Goal: Task Accomplishment & Management: Manage account settings

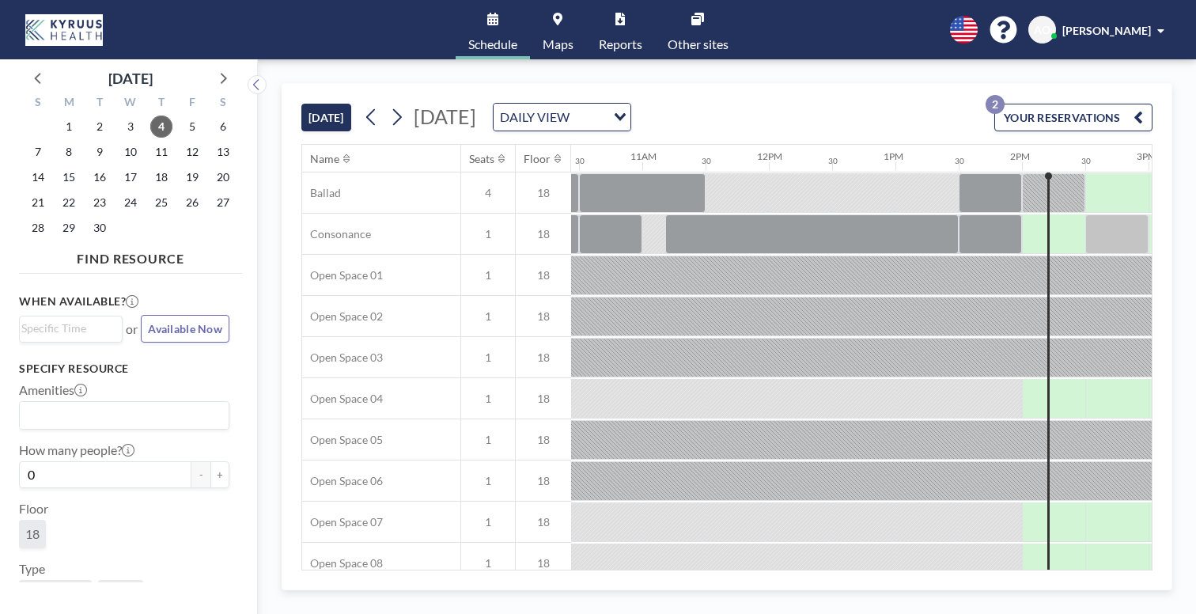
scroll to position [0, 1388]
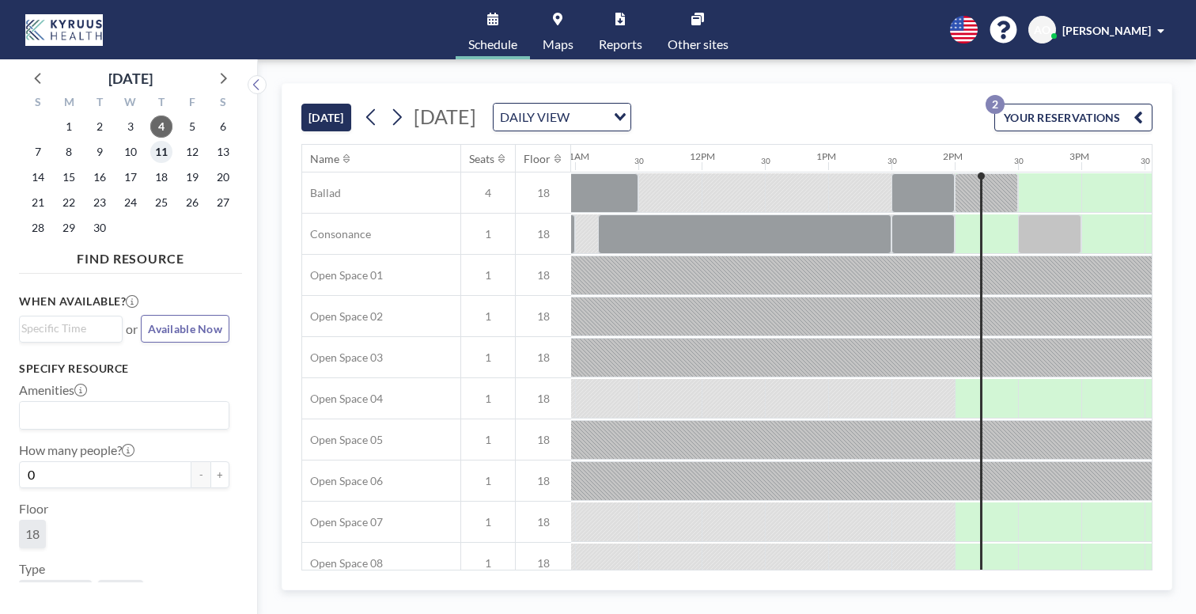
click at [150, 141] on span "11" at bounding box center [161, 152] width 22 height 22
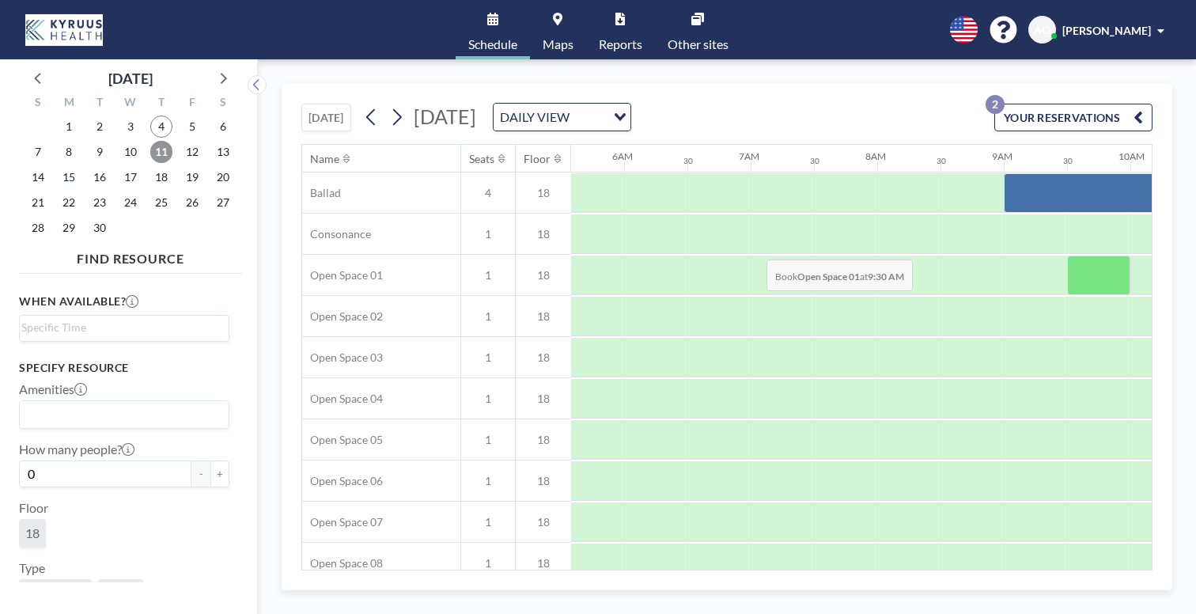
scroll to position [0, 771]
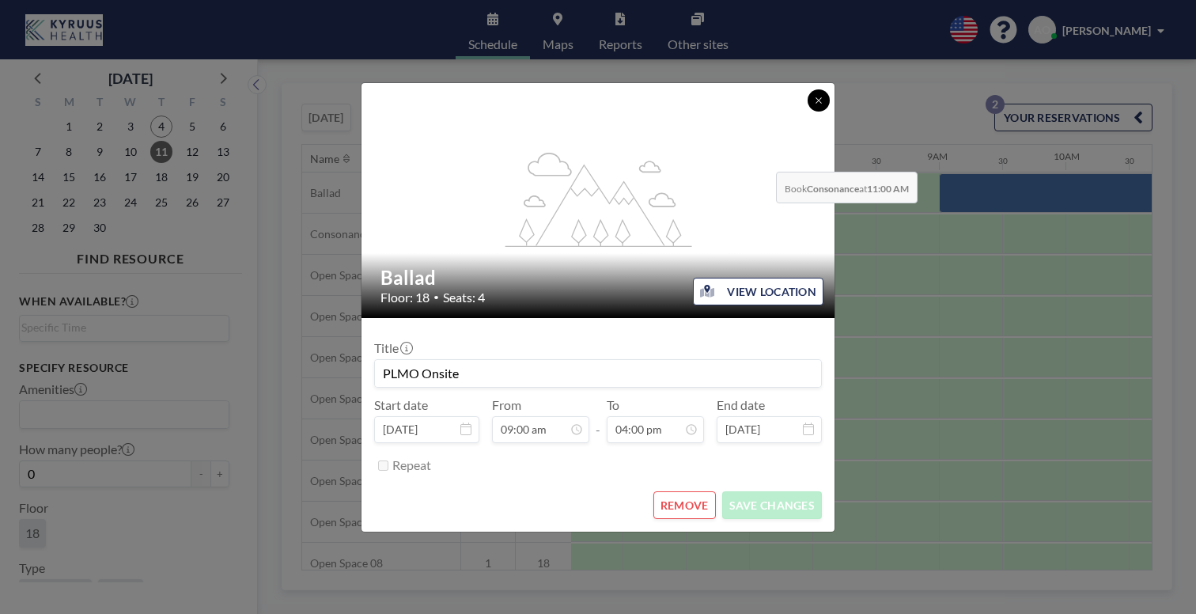
click at [808, 112] on button at bounding box center [819, 100] width 22 height 22
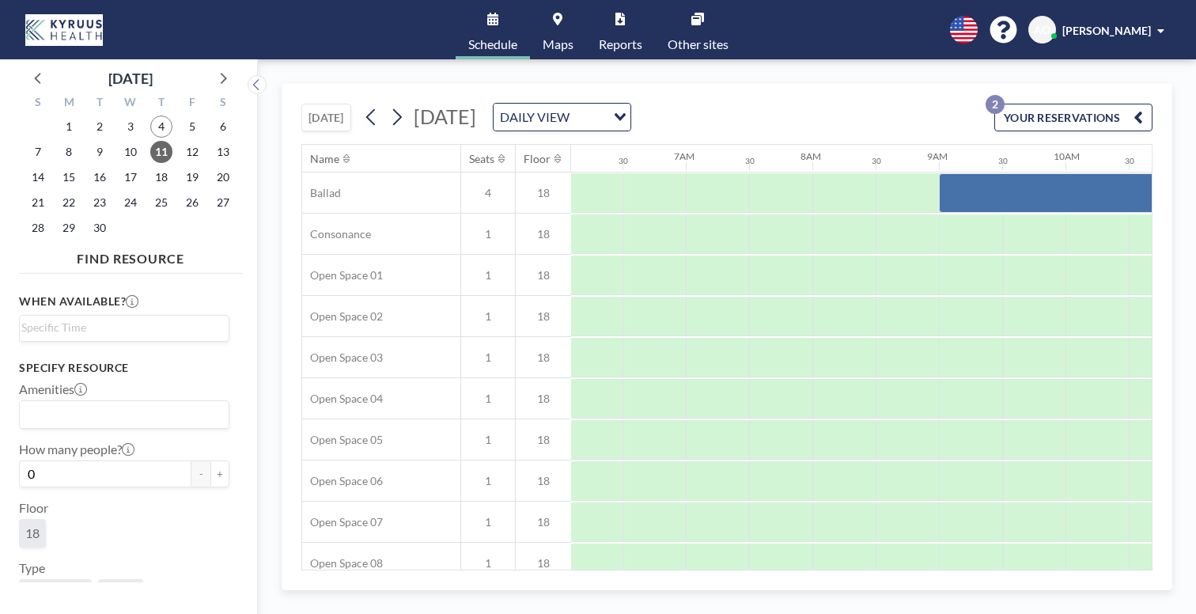
click at [668, 21] on link "Other sites" at bounding box center [698, 29] width 86 height 59
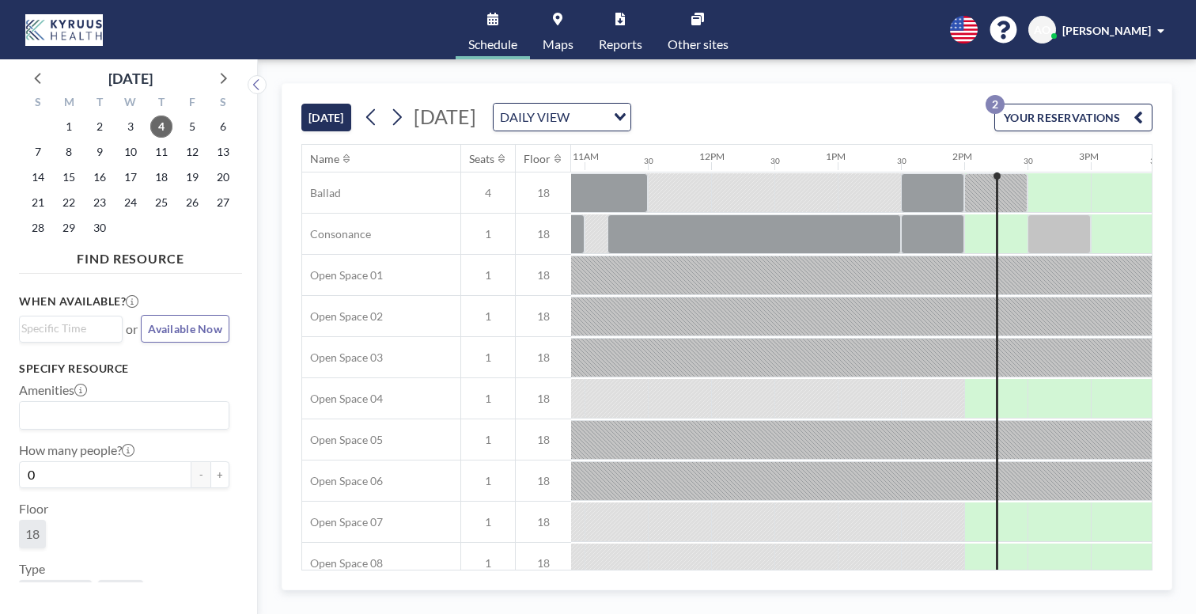
scroll to position [0, 1388]
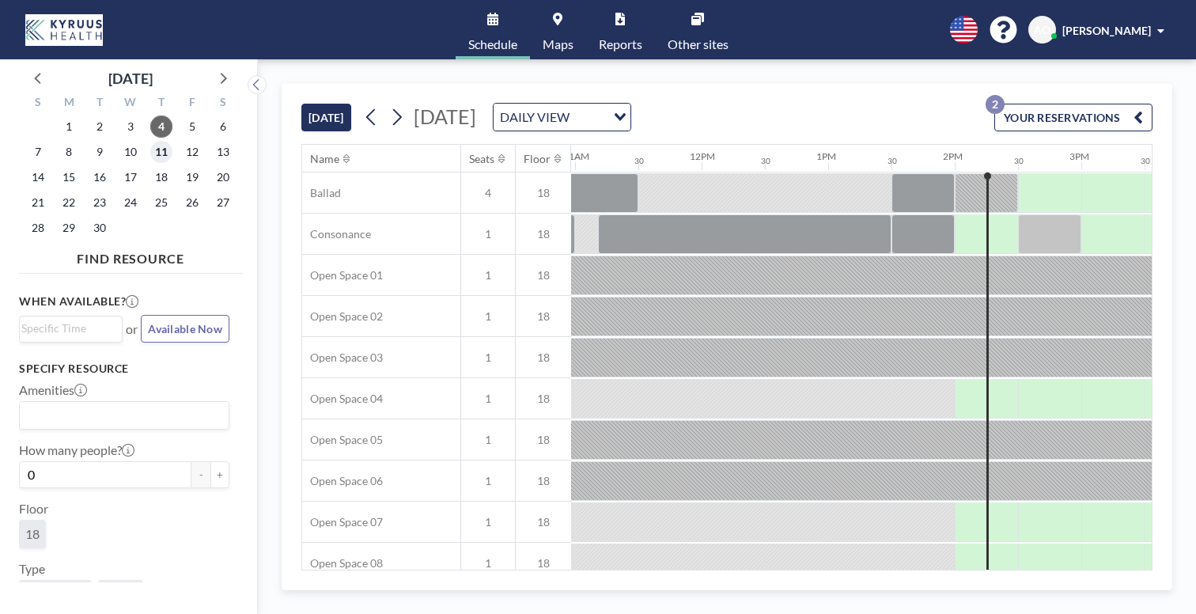
click at [150, 141] on span "11" at bounding box center [161, 152] width 22 height 22
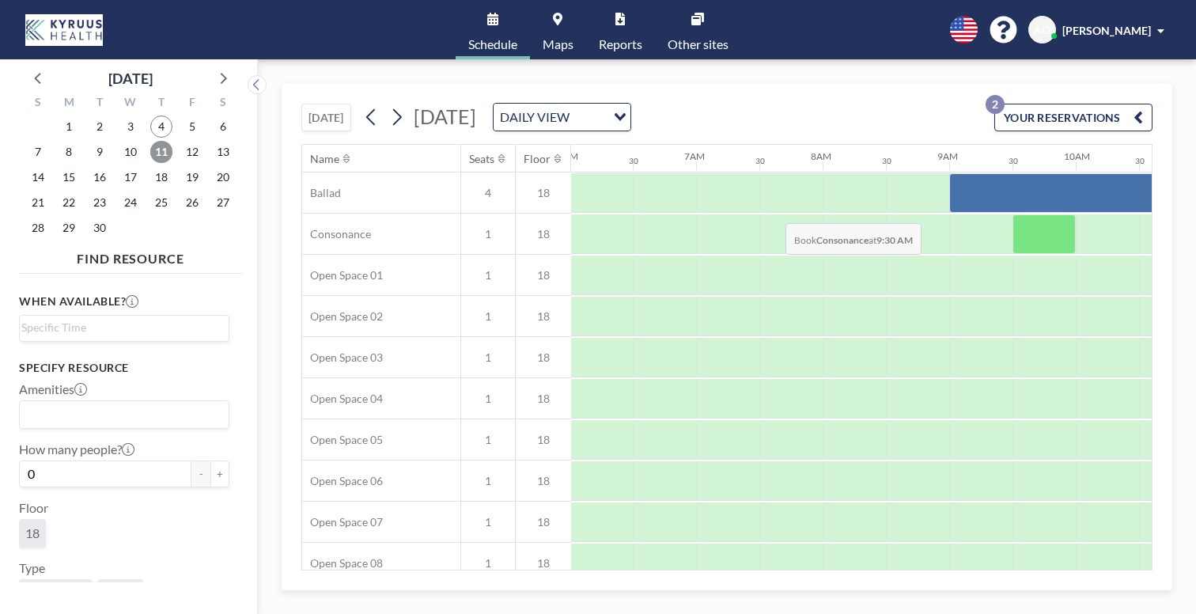
scroll to position [0, 771]
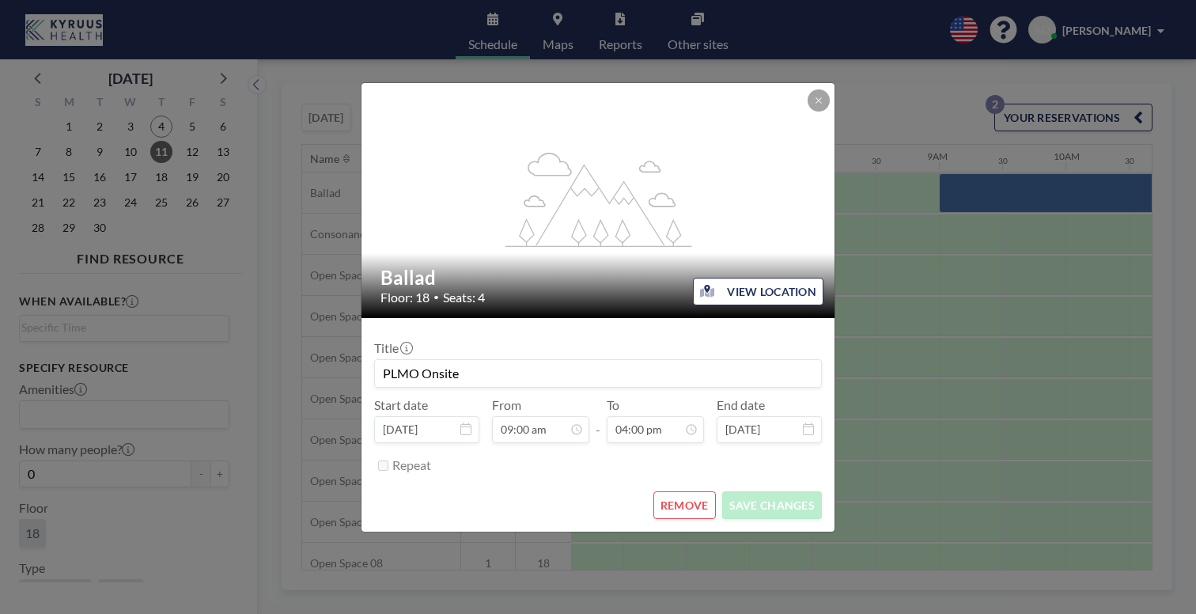
click at [663, 491] on button "REMOVE" at bounding box center [684, 505] width 63 height 28
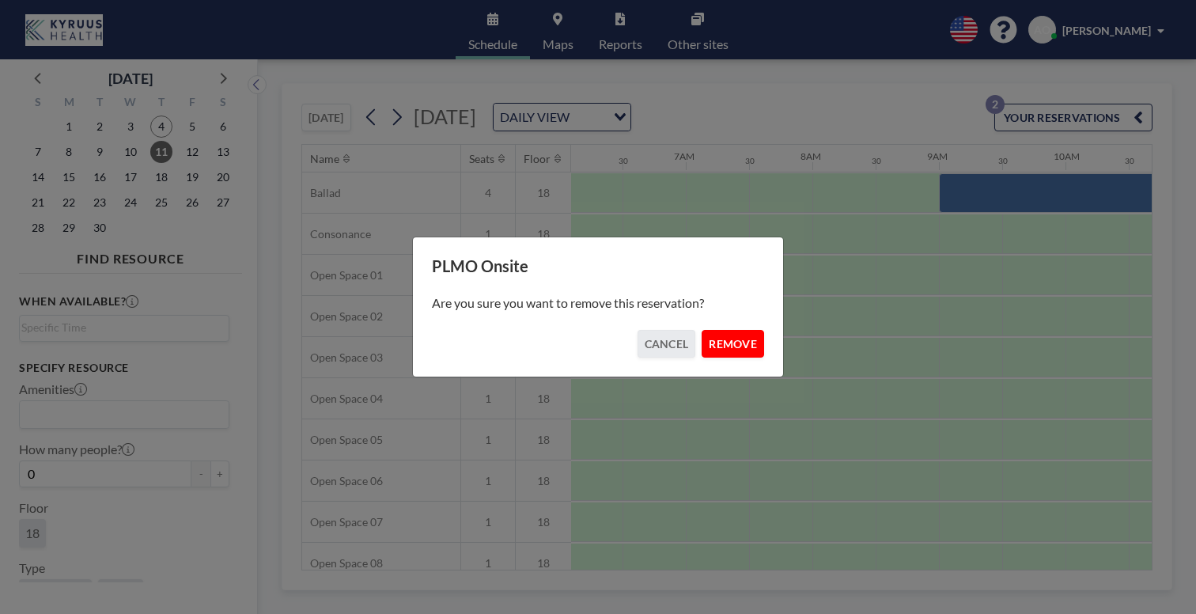
click at [725, 330] on button "REMOVE" at bounding box center [733, 344] width 63 height 28
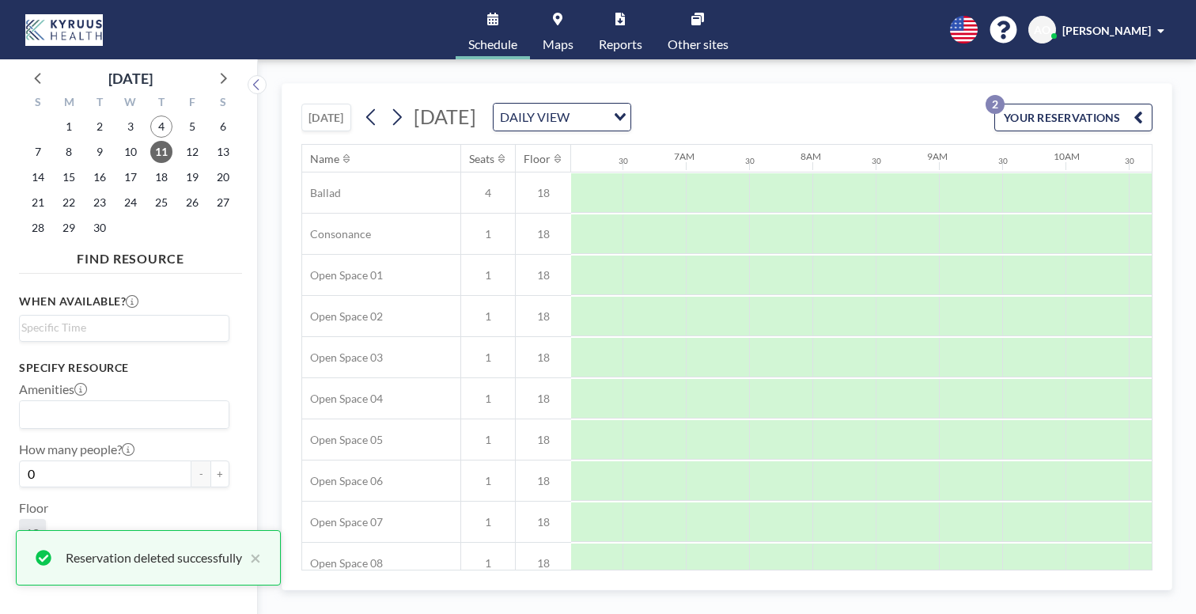
click at [800, 84] on div "[DATE] [DATE] DAILY VIEW Loading... YOUR RESERVATIONS 2" at bounding box center [726, 114] width 851 height 60
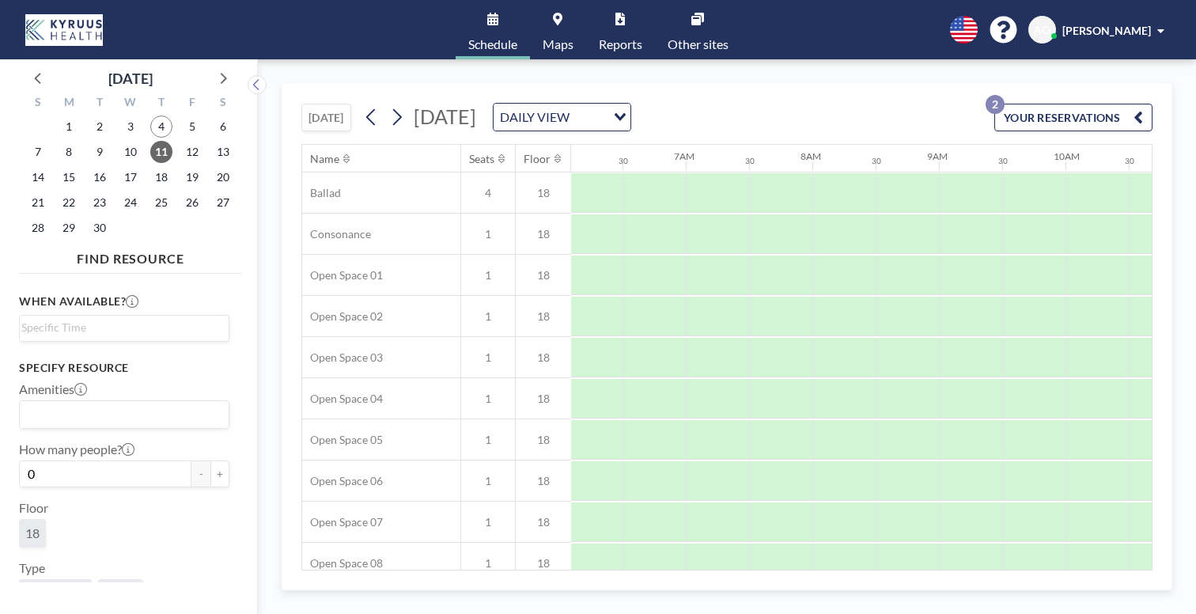
click at [691, 17] on icon at bounding box center [697, 19] width 13 height 13
